Goal: Check status: Check status

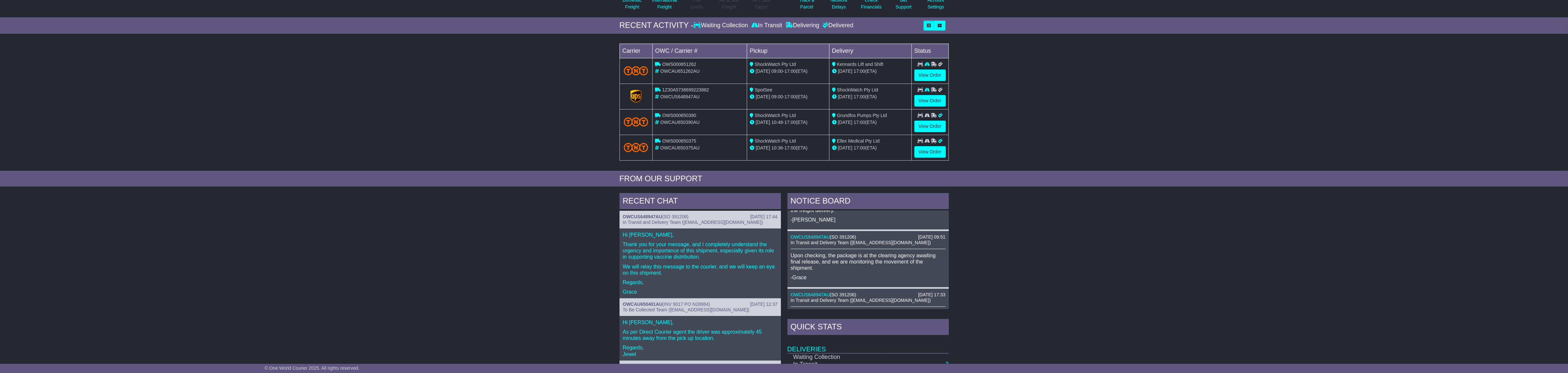
scroll to position [201, 0]
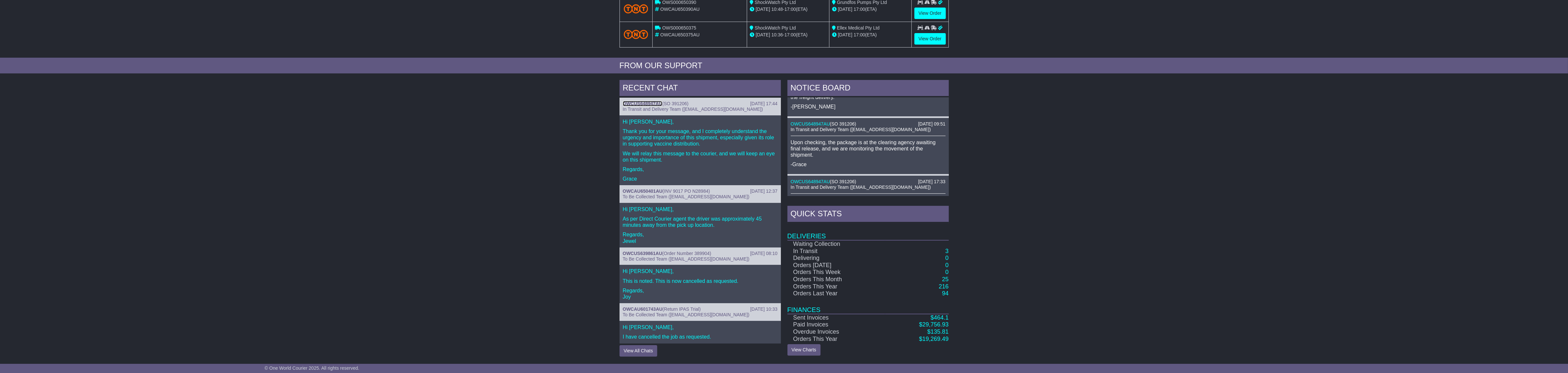
click at [656, 102] on link "OWCUS648947AU" at bounding box center [642, 103] width 40 height 5
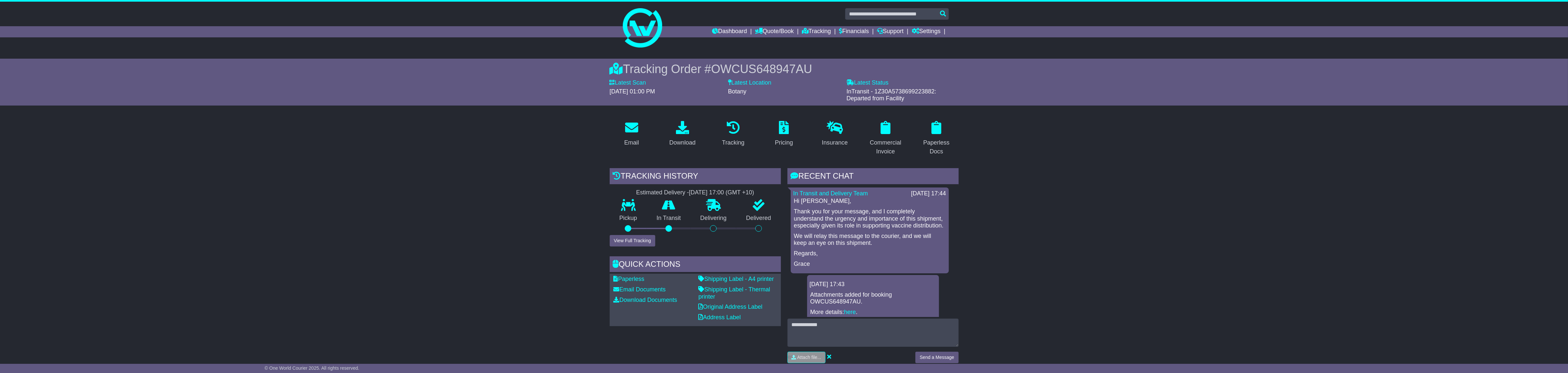
click at [760, 74] on span "OWCUS648947AU" at bounding box center [761, 69] width 101 height 13
copy span "OWCUS648947AU"
